Goal: Task Accomplishment & Management: Manage account settings

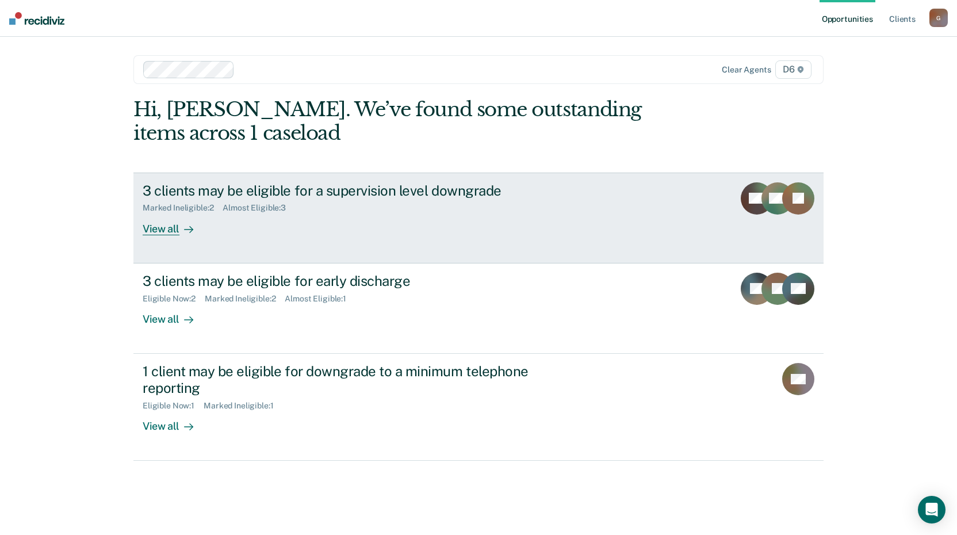
click at [173, 229] on div "View all" at bounding box center [175, 224] width 64 height 22
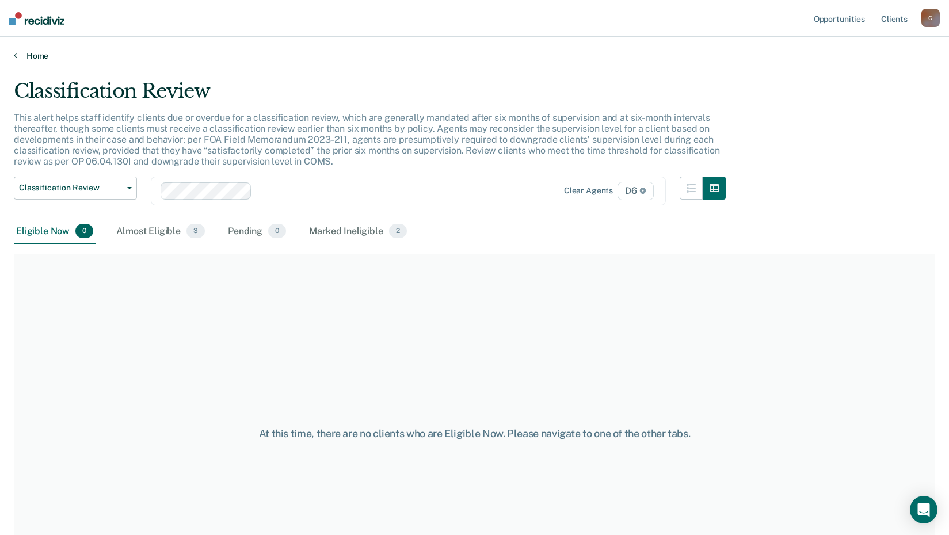
click at [17, 54] on icon at bounding box center [15, 55] width 3 height 9
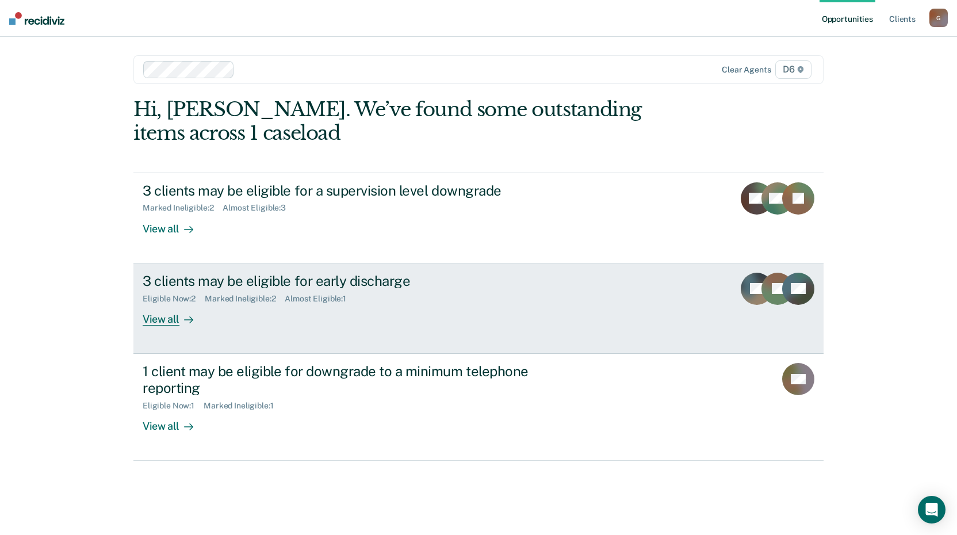
click at [174, 320] on div "View all" at bounding box center [175, 314] width 64 height 22
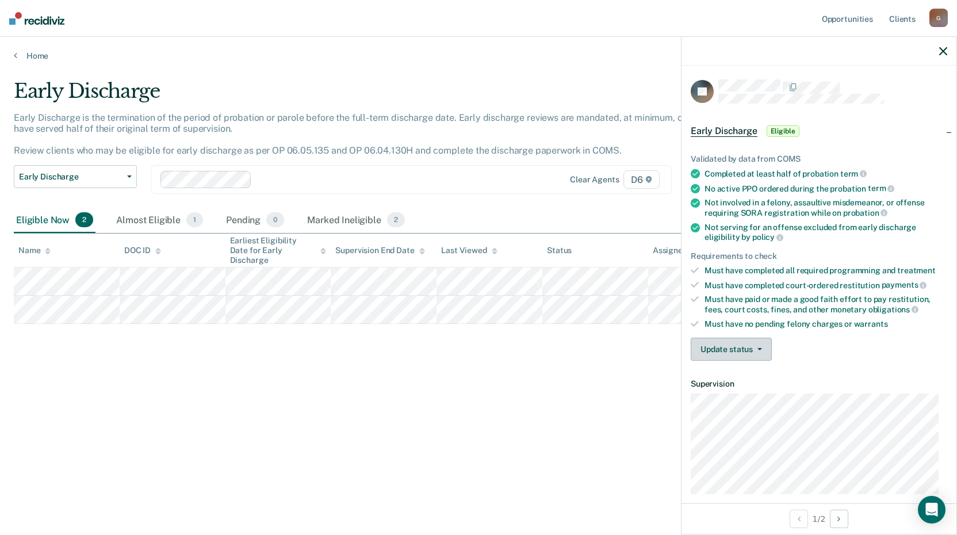
click at [753, 348] on span "button" at bounding box center [757, 349] width 9 height 2
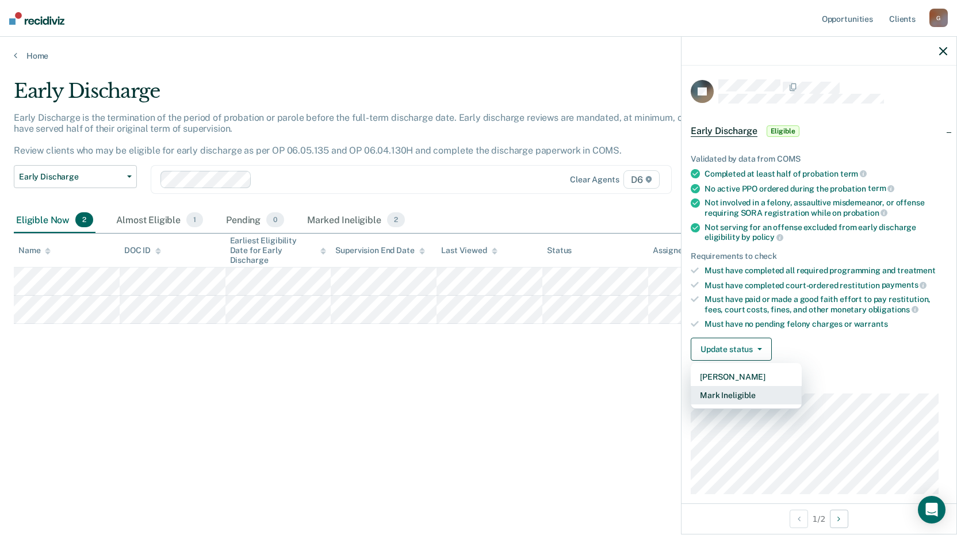
click at [742, 399] on button "Mark Ineligible" at bounding box center [746, 395] width 111 height 18
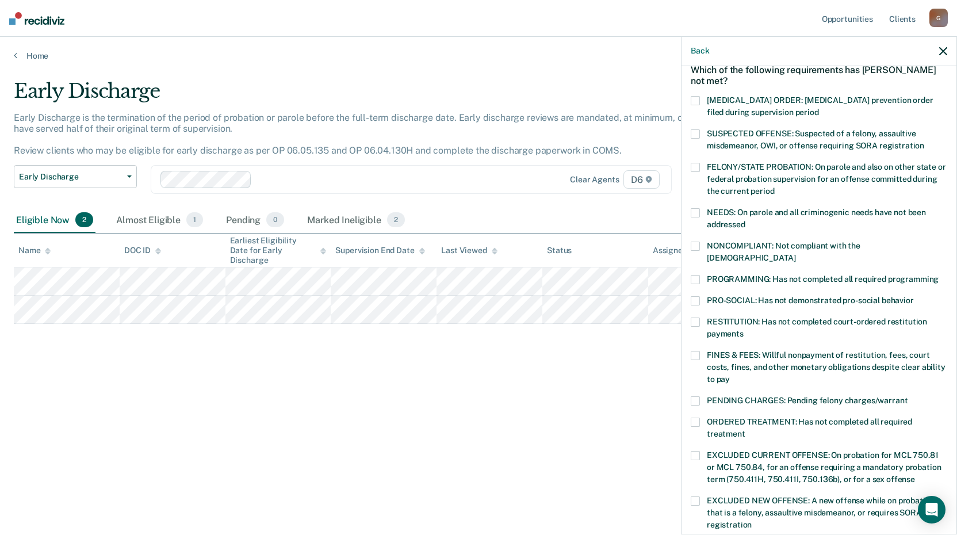
scroll to position [115, 0]
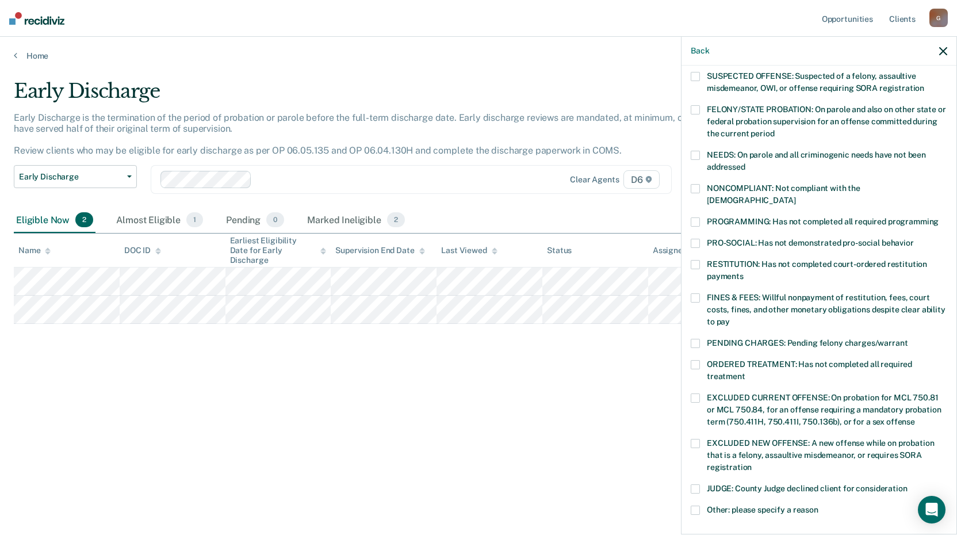
click at [702, 393] on label "EXCLUDED CURRENT OFFENSE: On probation for MCL 750.81 or MCL 750.84, for an off…" at bounding box center [819, 411] width 257 height 36
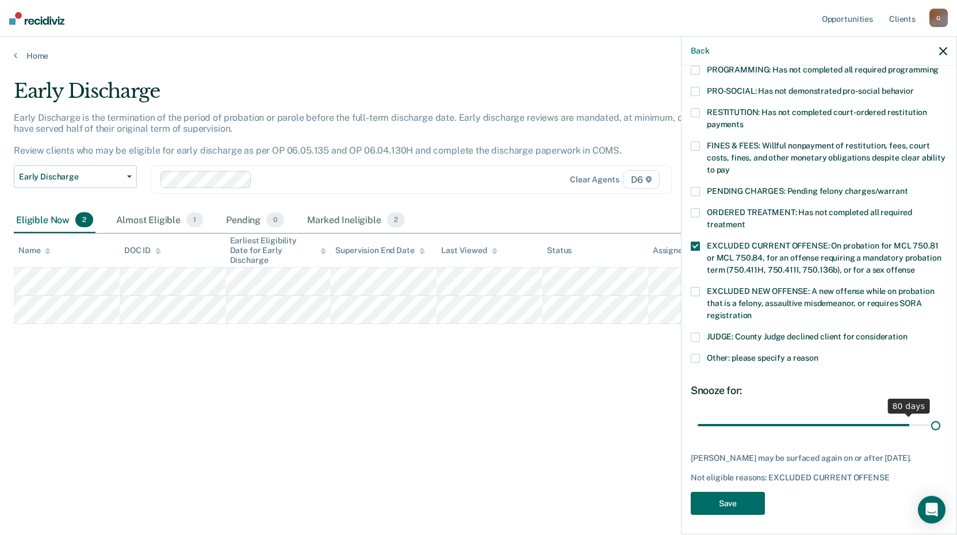
scroll to position [267, 0]
drag, startPoint x: 779, startPoint y: 412, endPoint x: 961, endPoint y: 407, distance: 181.9
type input "90"
click at [941, 415] on input "range" at bounding box center [819, 425] width 243 height 20
click at [734, 498] on button "Save" at bounding box center [728, 504] width 74 height 24
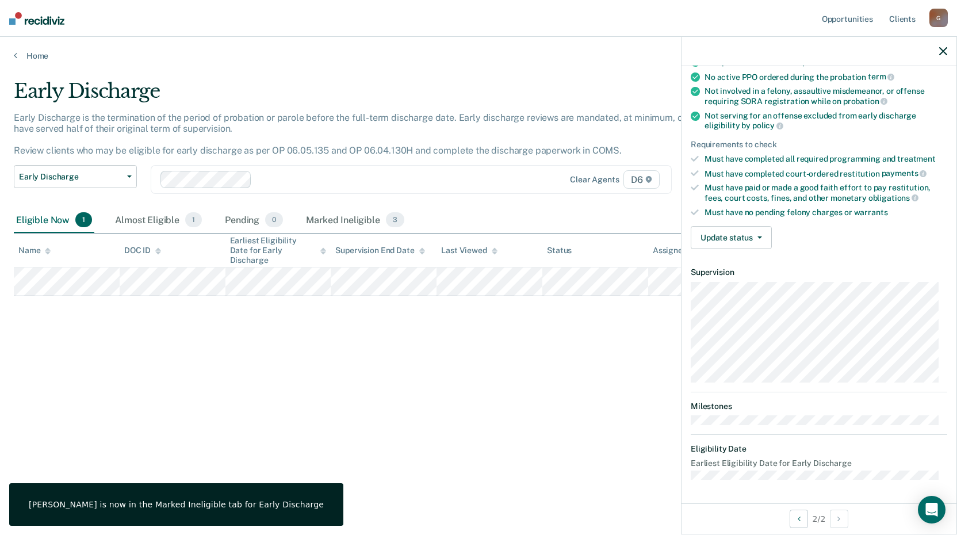
scroll to position [110, 0]
click at [742, 246] on button "Update status" at bounding box center [731, 239] width 81 height 23
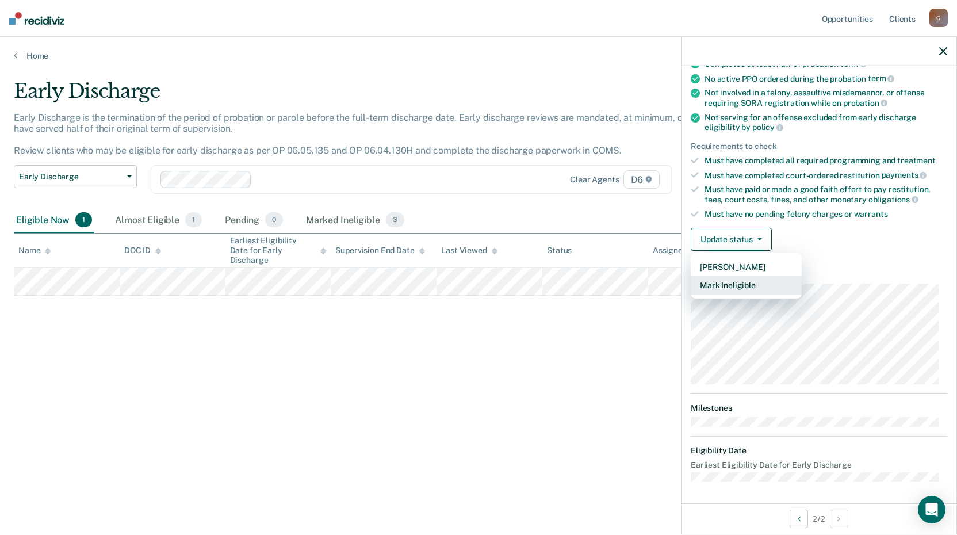
click at [741, 280] on button "Mark Ineligible" at bounding box center [746, 285] width 111 height 18
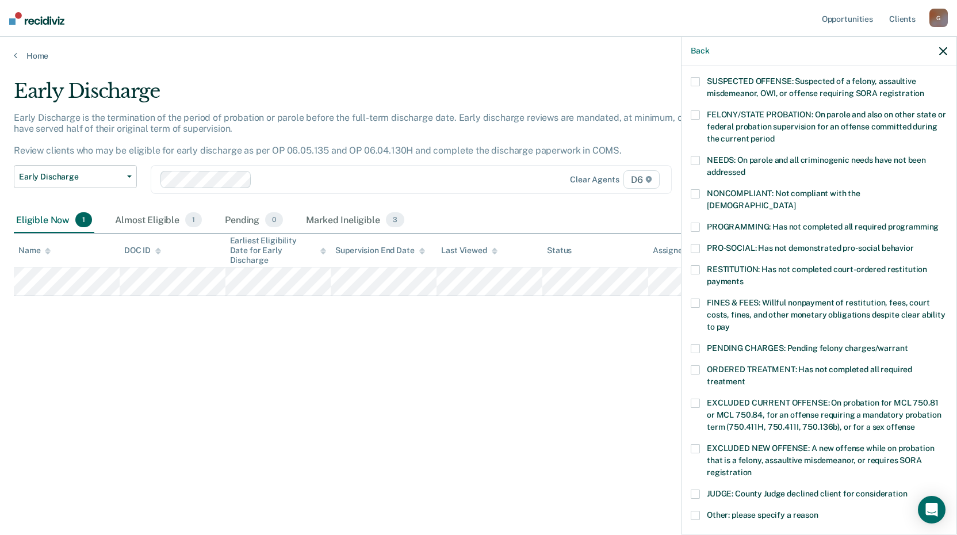
click at [692, 399] on span at bounding box center [695, 403] width 9 height 9
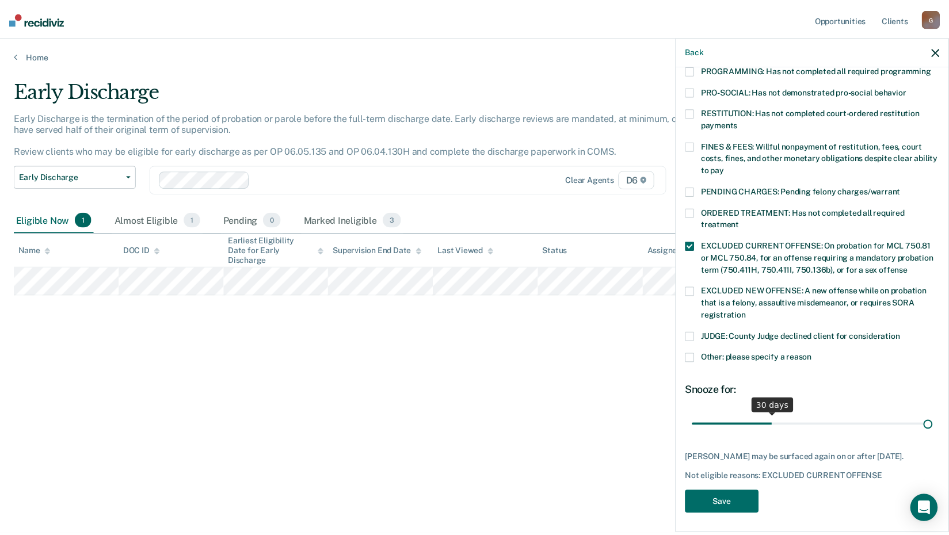
scroll to position [267, 0]
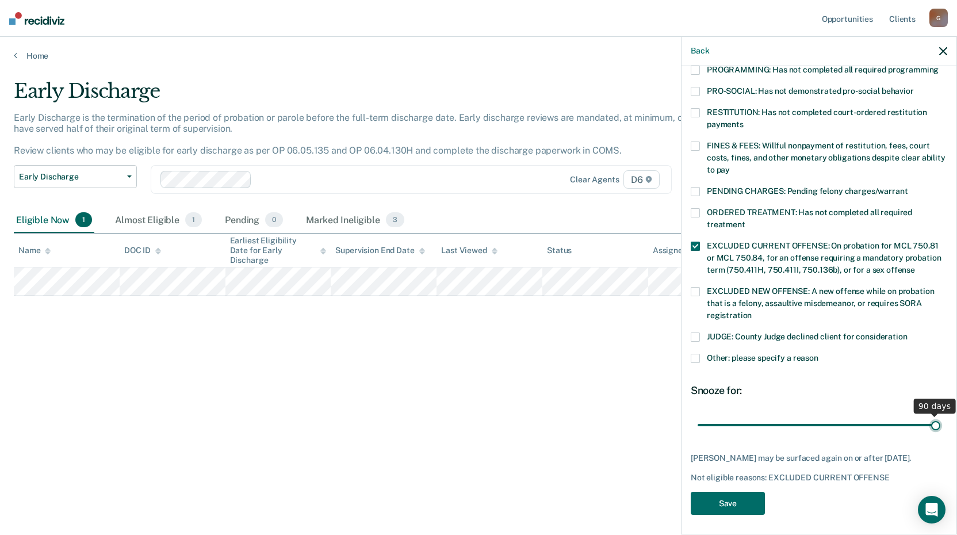
drag, startPoint x: 778, startPoint y: 413, endPoint x: 961, endPoint y: 419, distance: 183.6
type input "90"
click at [941, 419] on input "range" at bounding box center [819, 425] width 243 height 20
click at [732, 500] on button "Save" at bounding box center [728, 504] width 74 height 24
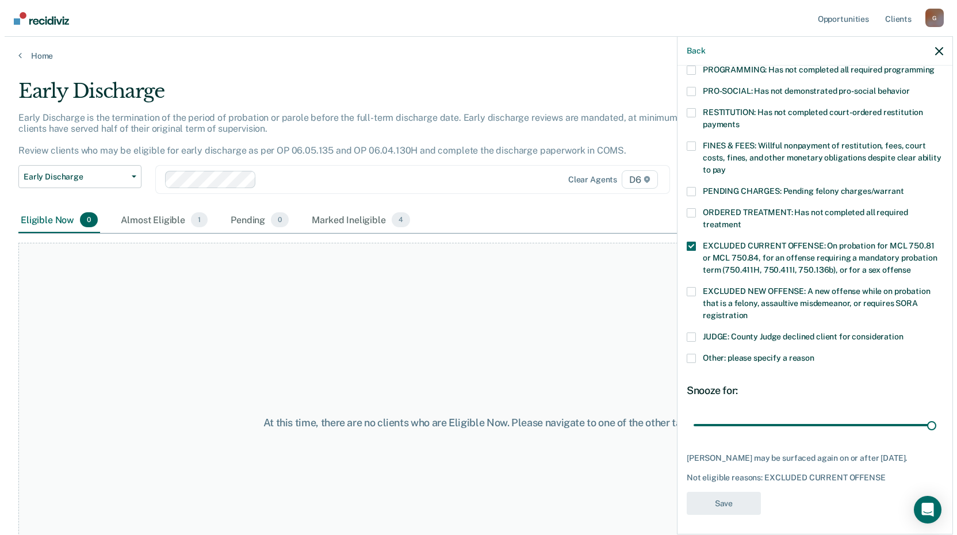
scroll to position [195, 0]
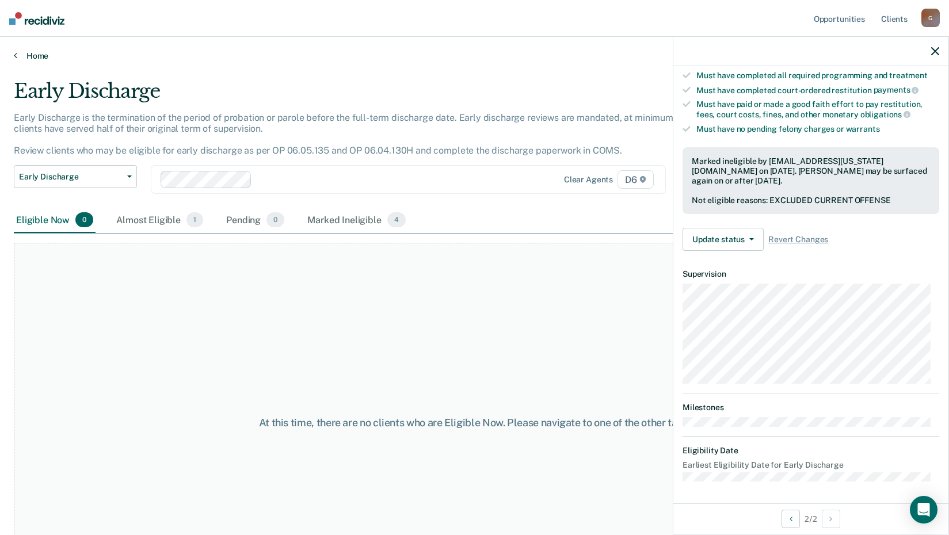
click at [16, 51] on icon at bounding box center [15, 55] width 3 height 9
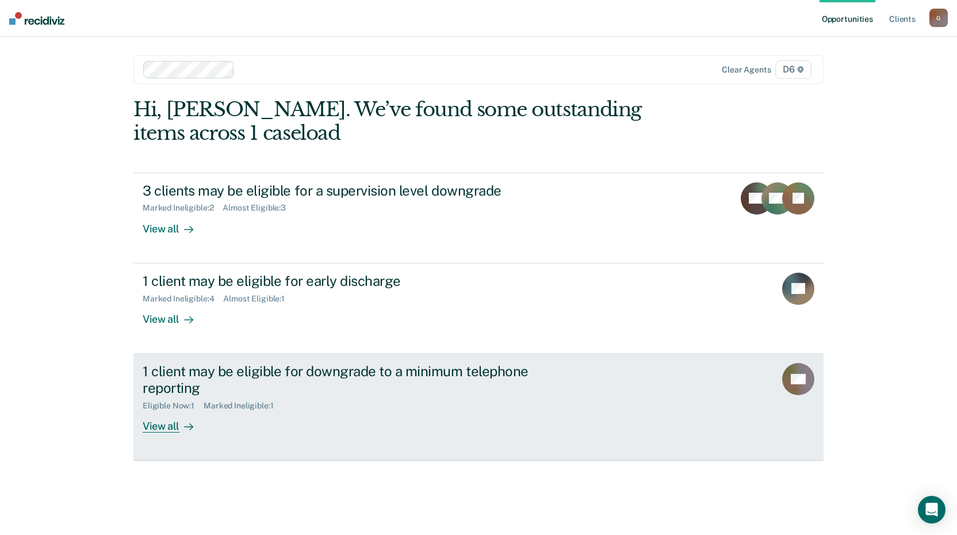
click at [173, 427] on div "View all" at bounding box center [175, 421] width 64 height 22
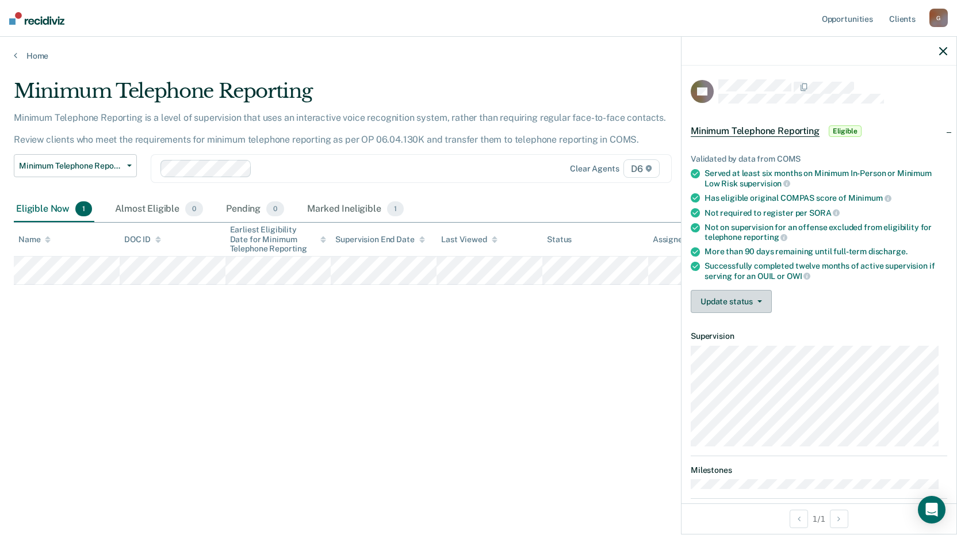
click at [758, 302] on button "Update status" at bounding box center [731, 301] width 81 height 23
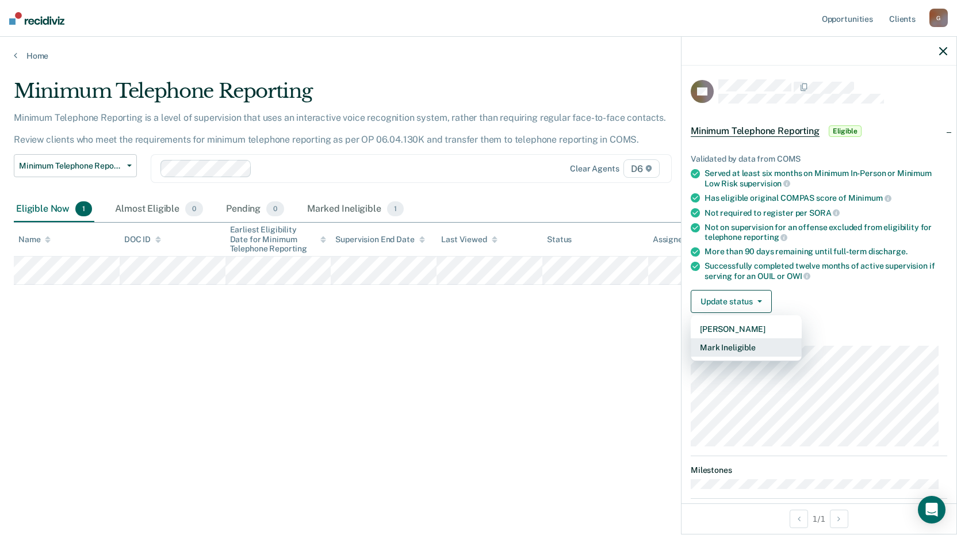
click at [748, 350] on button "Mark Ineligible" at bounding box center [746, 347] width 111 height 18
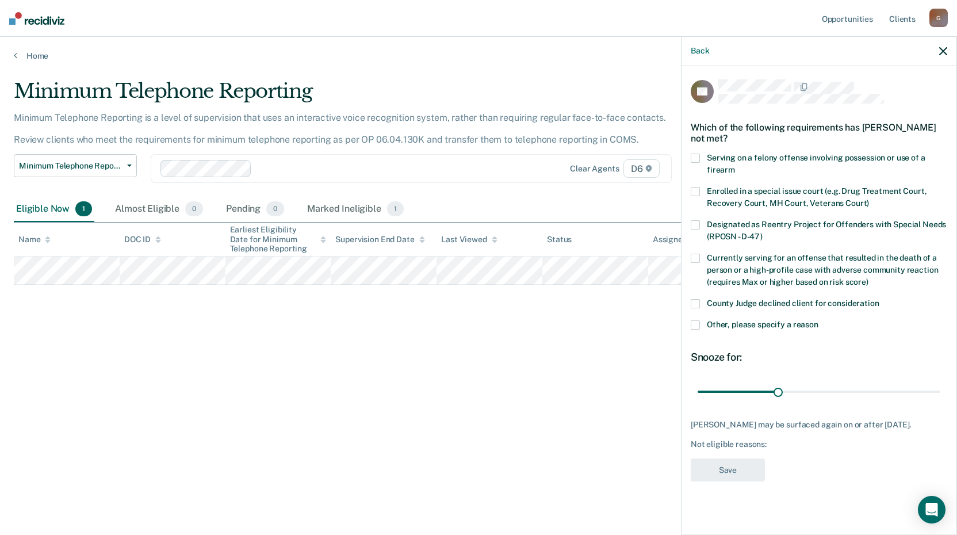
click at [702, 328] on label "Other, please specify a reason" at bounding box center [819, 326] width 257 height 12
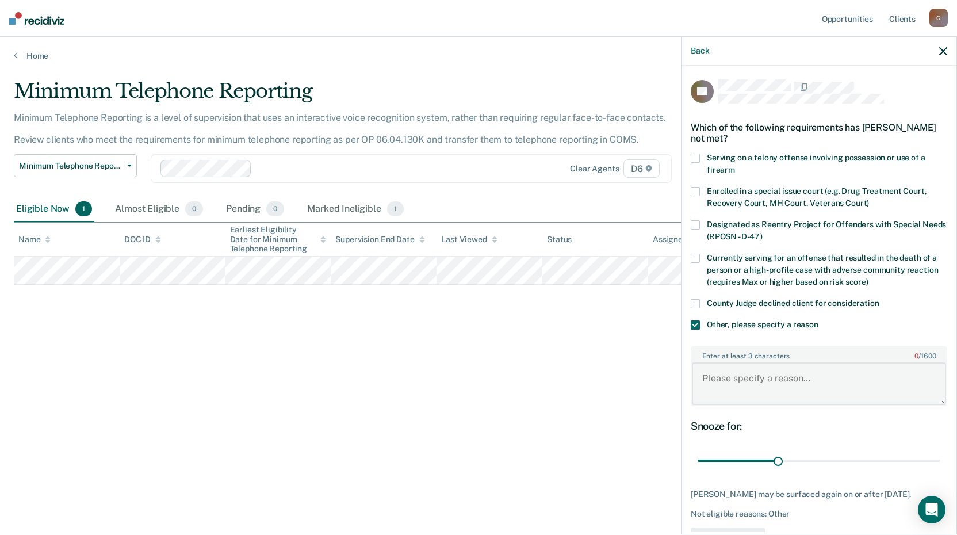
click at [728, 388] on textarea "Enter at least 3 characters 0 / 1600" at bounding box center [819, 383] width 254 height 43
type textarea "Discharge will be submitted soon"
drag, startPoint x: 770, startPoint y: 461, endPoint x: 789, endPoint y: 456, distance: 19.0
type input "35"
click at [789, 456] on input "range" at bounding box center [819, 461] width 243 height 20
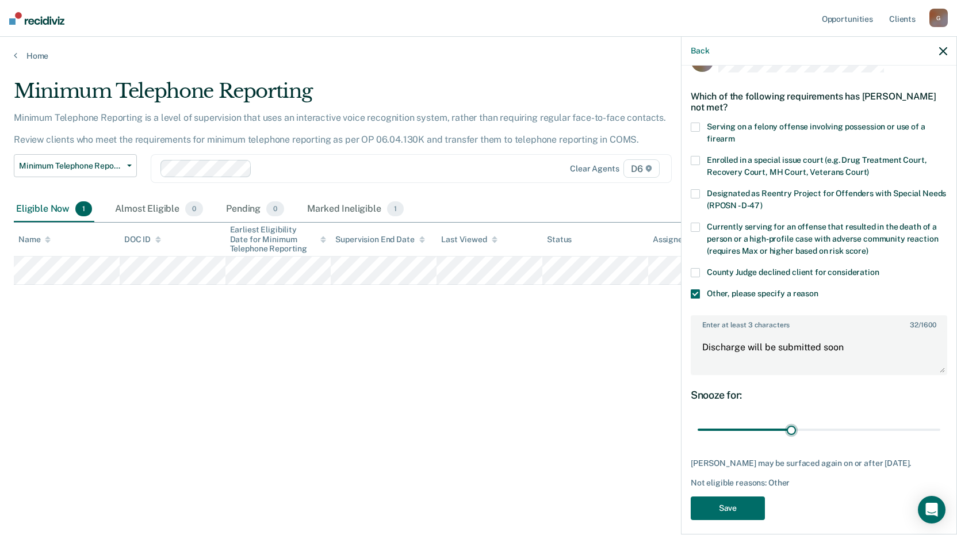
scroll to position [48, 0]
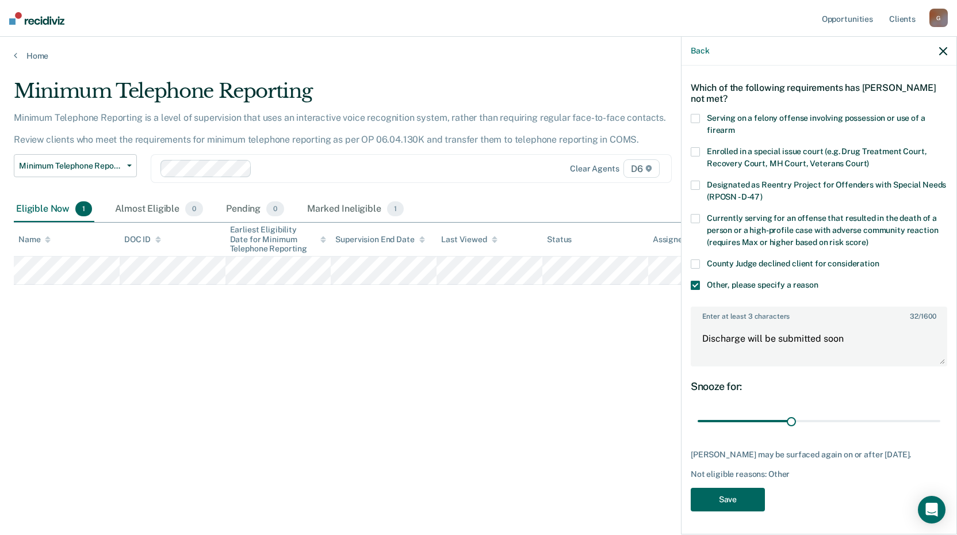
click at [723, 492] on button "Save" at bounding box center [728, 500] width 74 height 24
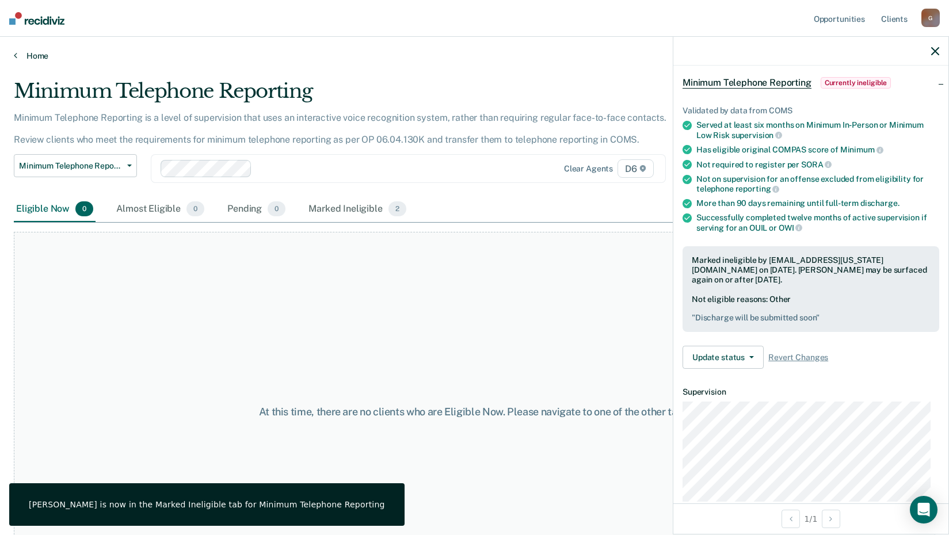
click at [19, 53] on link "Home" at bounding box center [474, 56] width 921 height 10
